Goal: Check status: Check status

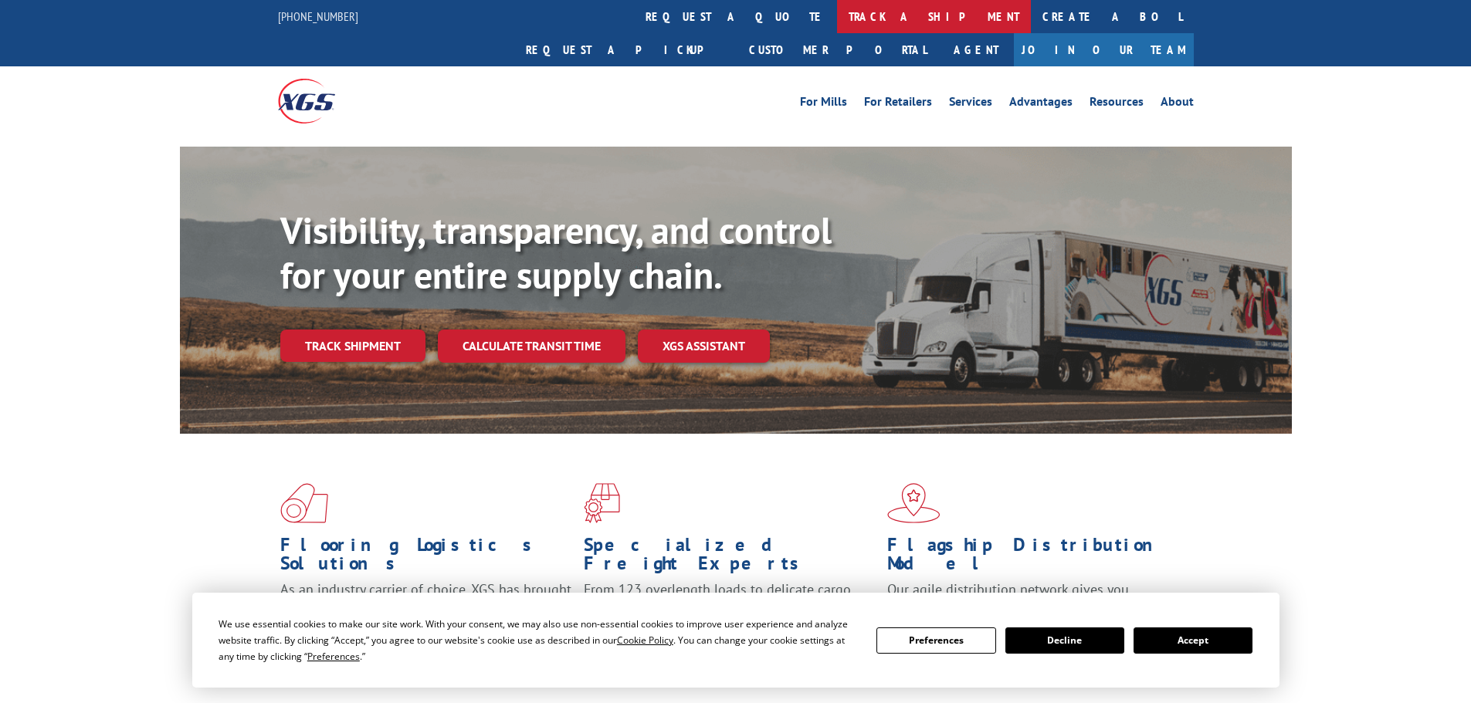
click at [837, 15] on link "track a shipment" at bounding box center [934, 16] width 194 height 33
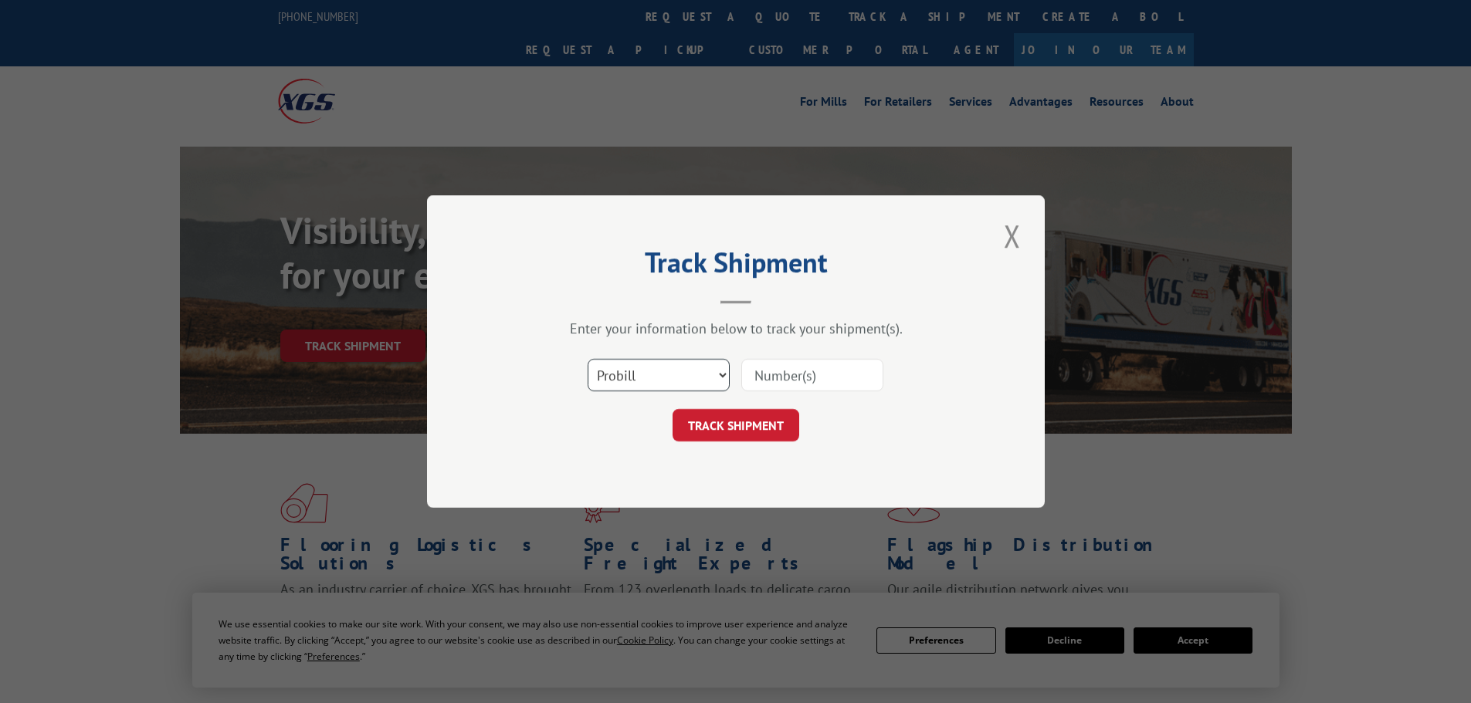
click at [622, 367] on select "Select category... Probill BOL PO" at bounding box center [659, 375] width 142 height 32
select select "po"
click at [588, 359] on select "Select category... Probill BOL PO" at bounding box center [659, 375] width 142 height 32
click at [778, 368] on input at bounding box center [812, 375] width 142 height 32
paste input "56530679"
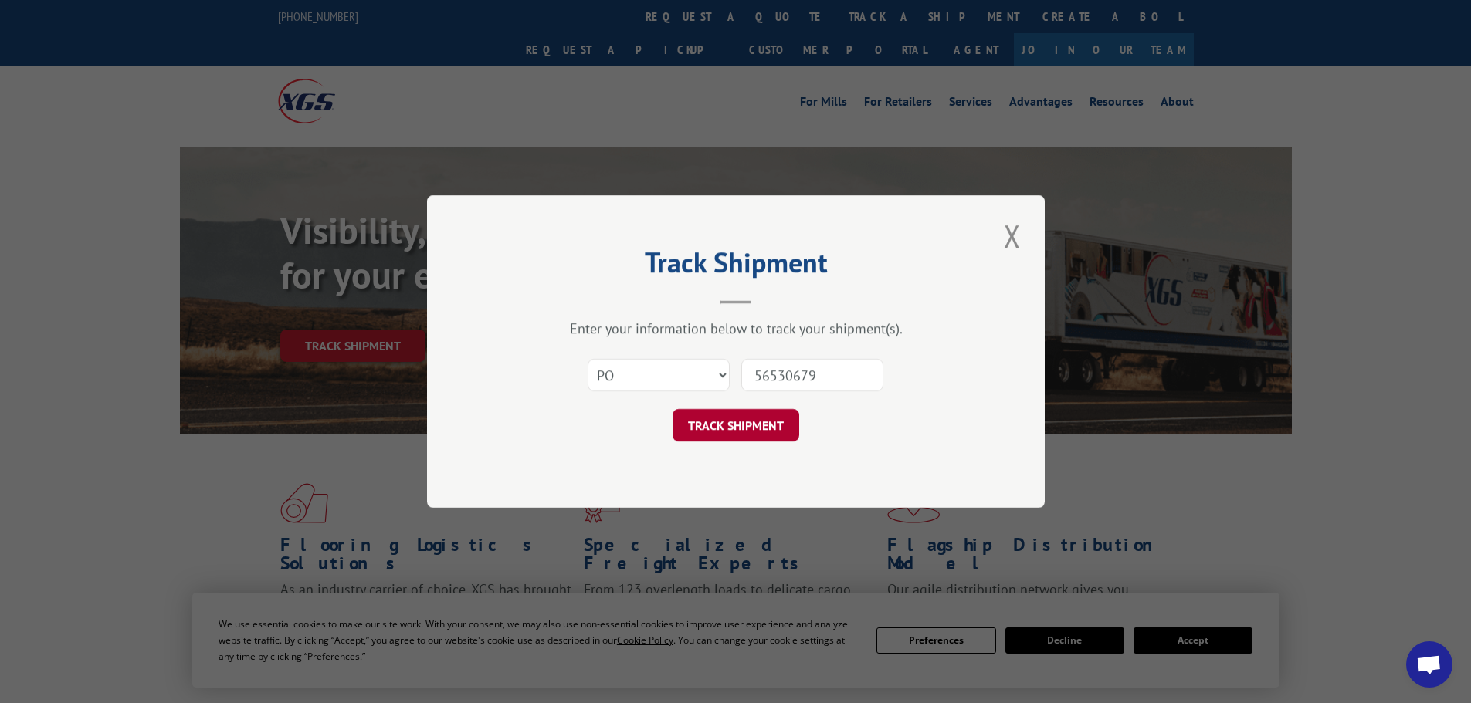
type input "56530679"
click at [765, 423] on button "TRACK SHIPMENT" at bounding box center [736, 425] width 127 height 32
